Goal: Information Seeking & Learning: Learn about a topic

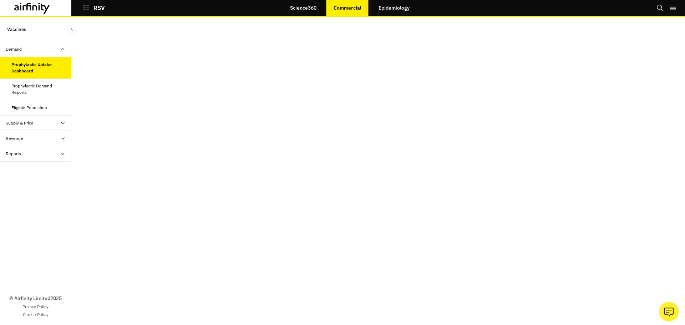
scroll to position [14, 0]
click at [383, 9] on link "Epidemiology" at bounding box center [393, 7] width 45 height 17
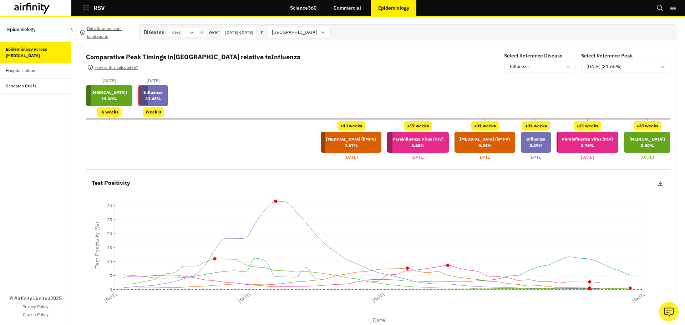
click at [326, 141] on p "[MEDICAL_DATA] (hMPV)" at bounding box center [351, 139] width 50 height 6
click at [326, 147] on p "7.67 %" at bounding box center [351, 145] width 50 height 6
click at [290, 119] on div at bounding box center [378, 118] width 584 height 1
click at [337, 128] on div "+13 weeks" at bounding box center [350, 125] width 27 height 9
click at [192, 153] on div "+13 weeks Human metapneumovirus (hMPV) 7.67 % 03-May-2025 +17 weeks Parainfluen…" at bounding box center [378, 140] width 584 height 39
